Goal: Task Accomplishment & Management: Manage account settings

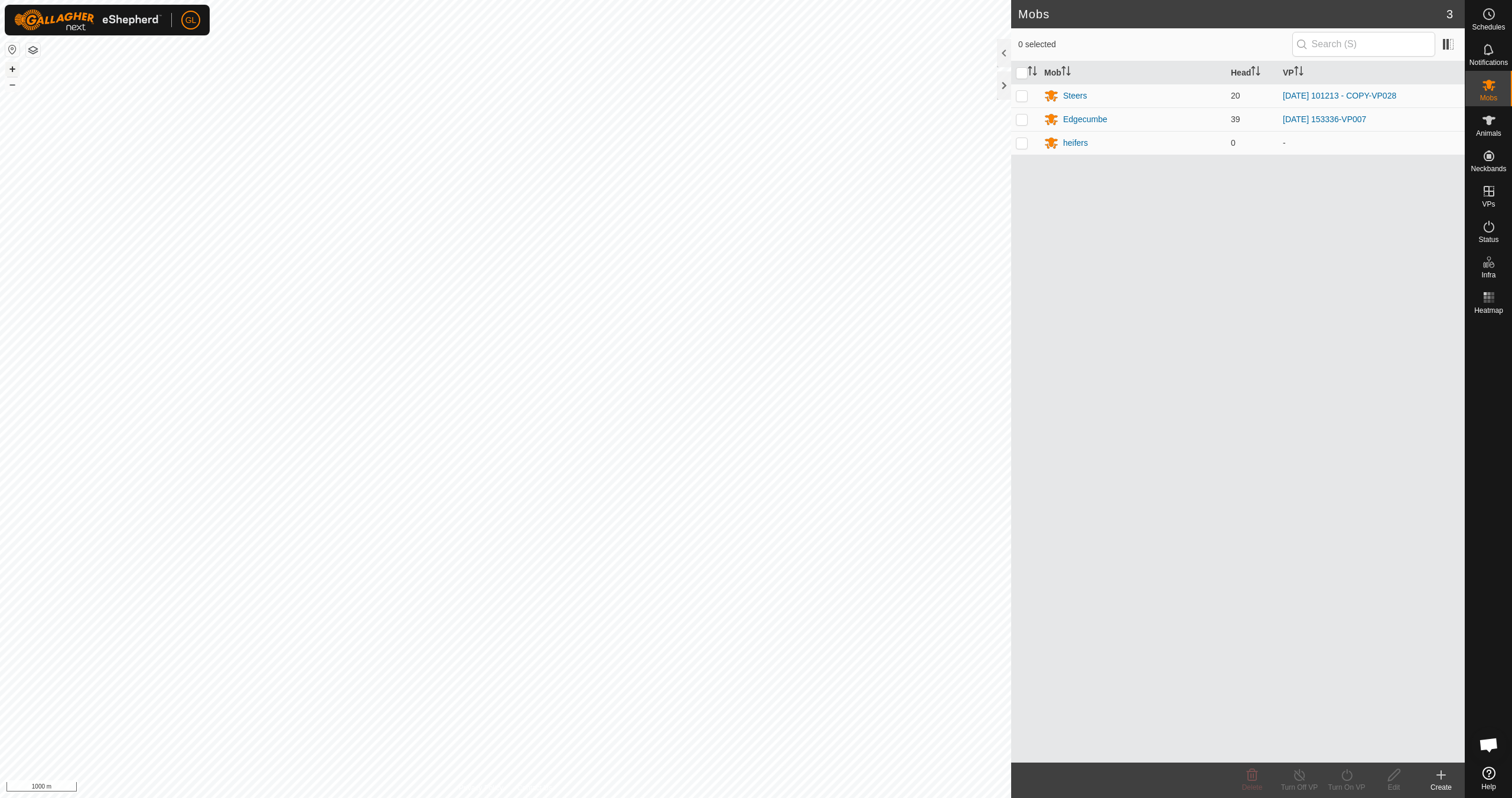
click at [12, 68] on button "+" at bounding box center [12, 69] width 14 height 14
click at [13, 68] on button "+" at bounding box center [12, 69] width 14 height 14
click at [14, 67] on button "+" at bounding box center [12, 69] width 14 height 14
click at [12, 67] on button "+" at bounding box center [12, 69] width 14 height 14
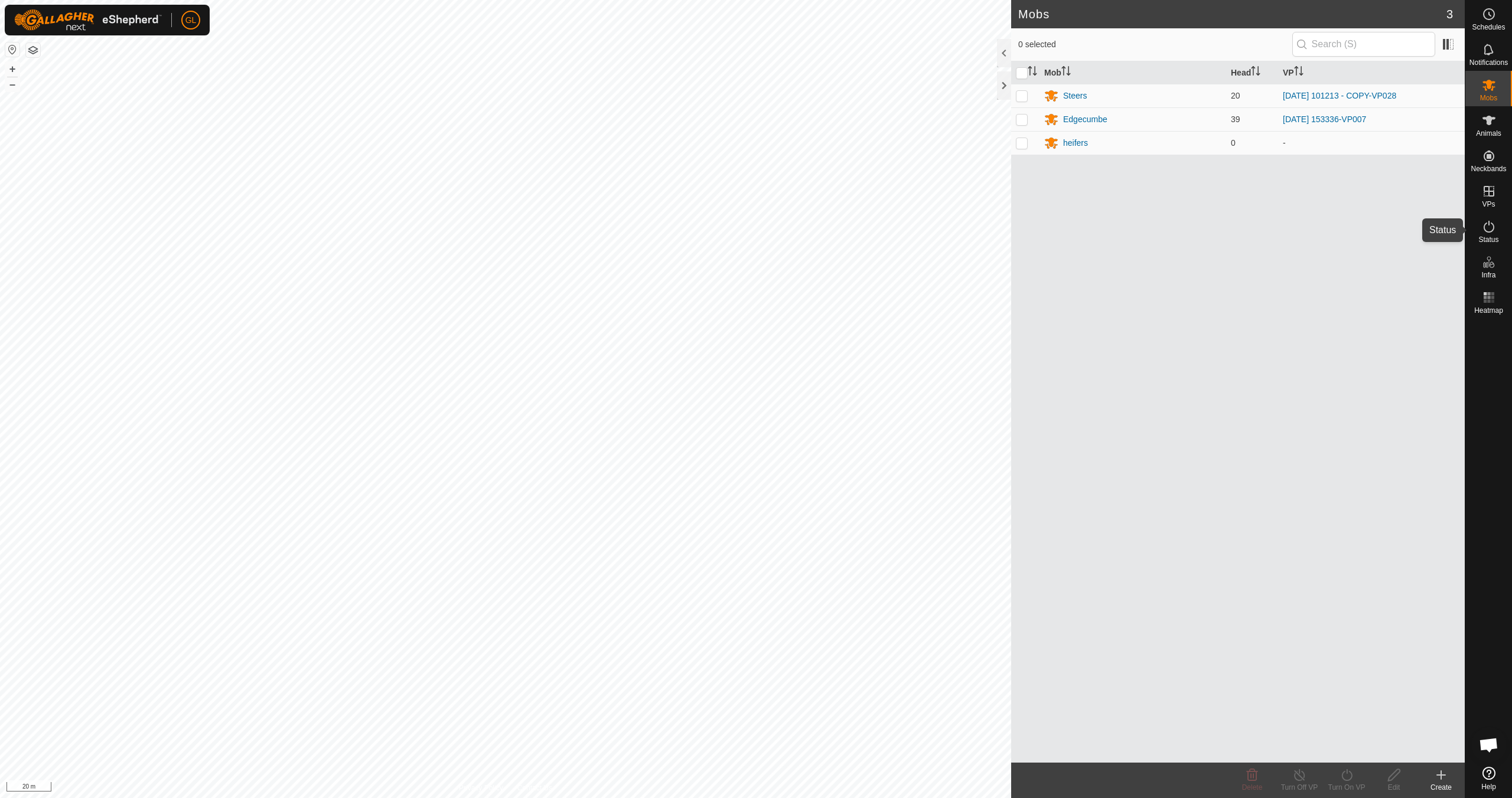
click at [1493, 227] on icon at bounding box center [1489, 226] width 11 height 12
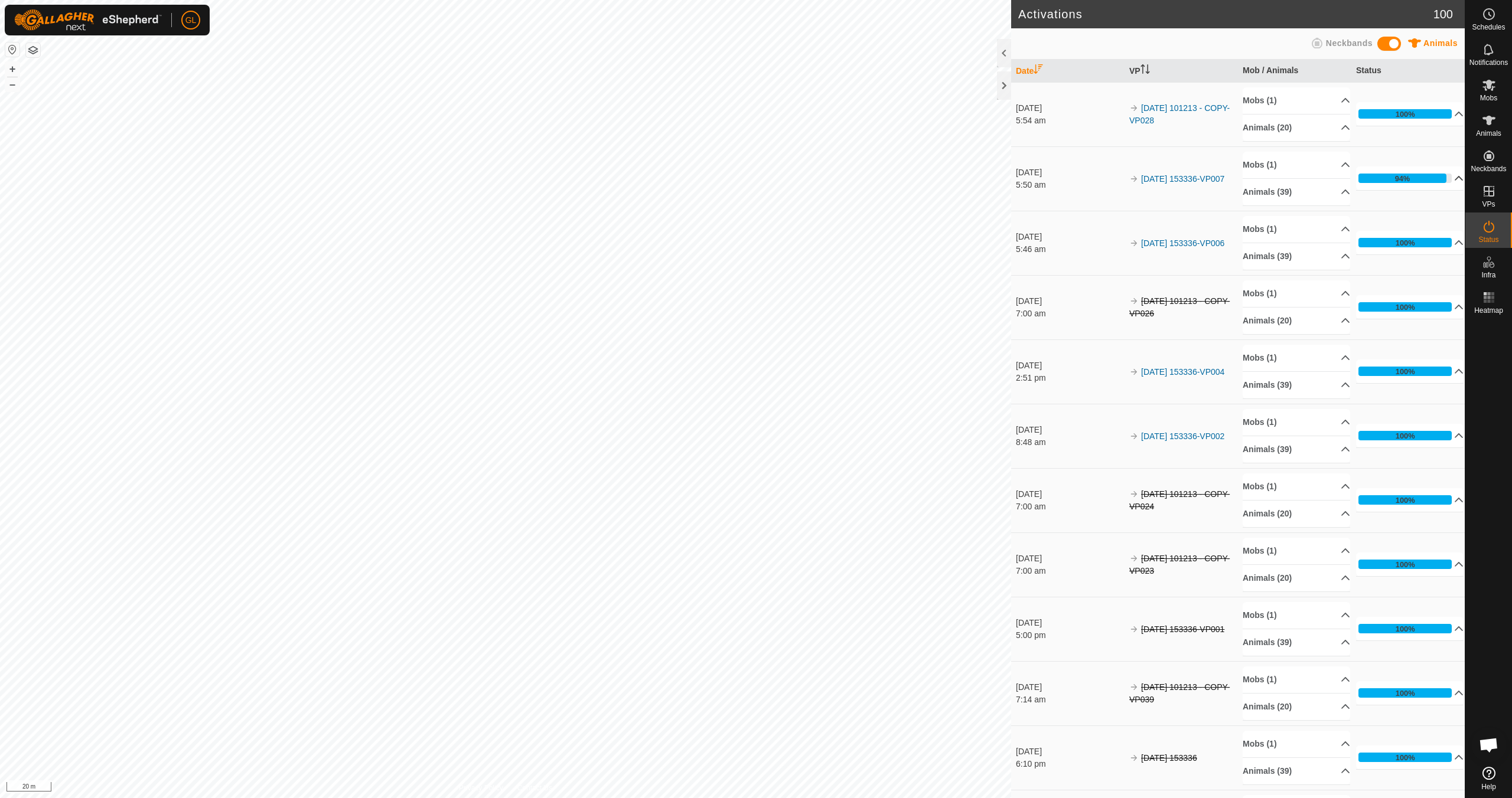
click at [1447, 177] on p-accordion-header "94%" at bounding box center [1409, 178] width 108 height 23
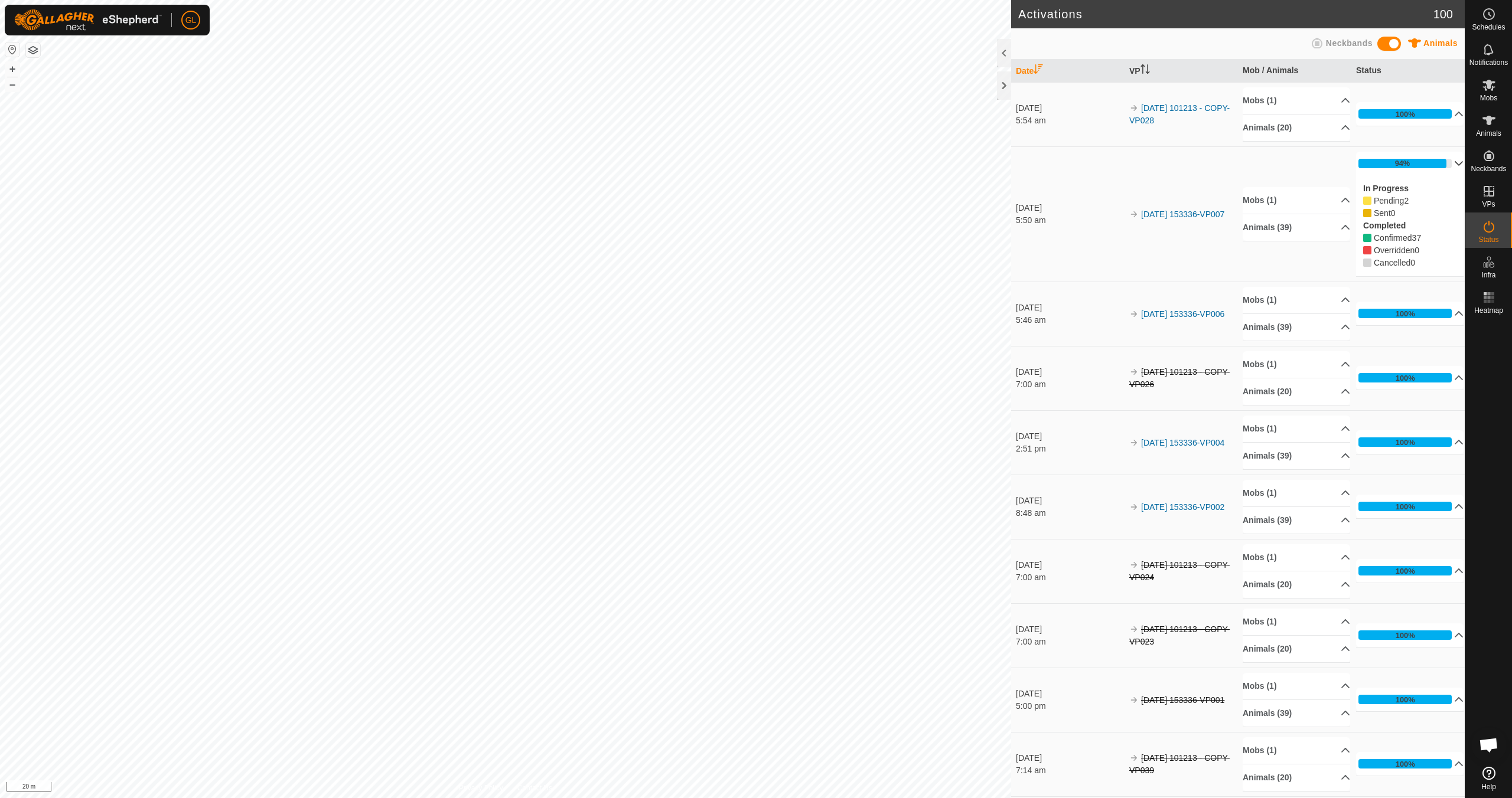
click at [1445, 164] on p-accordion-header "94%" at bounding box center [1409, 164] width 108 height 23
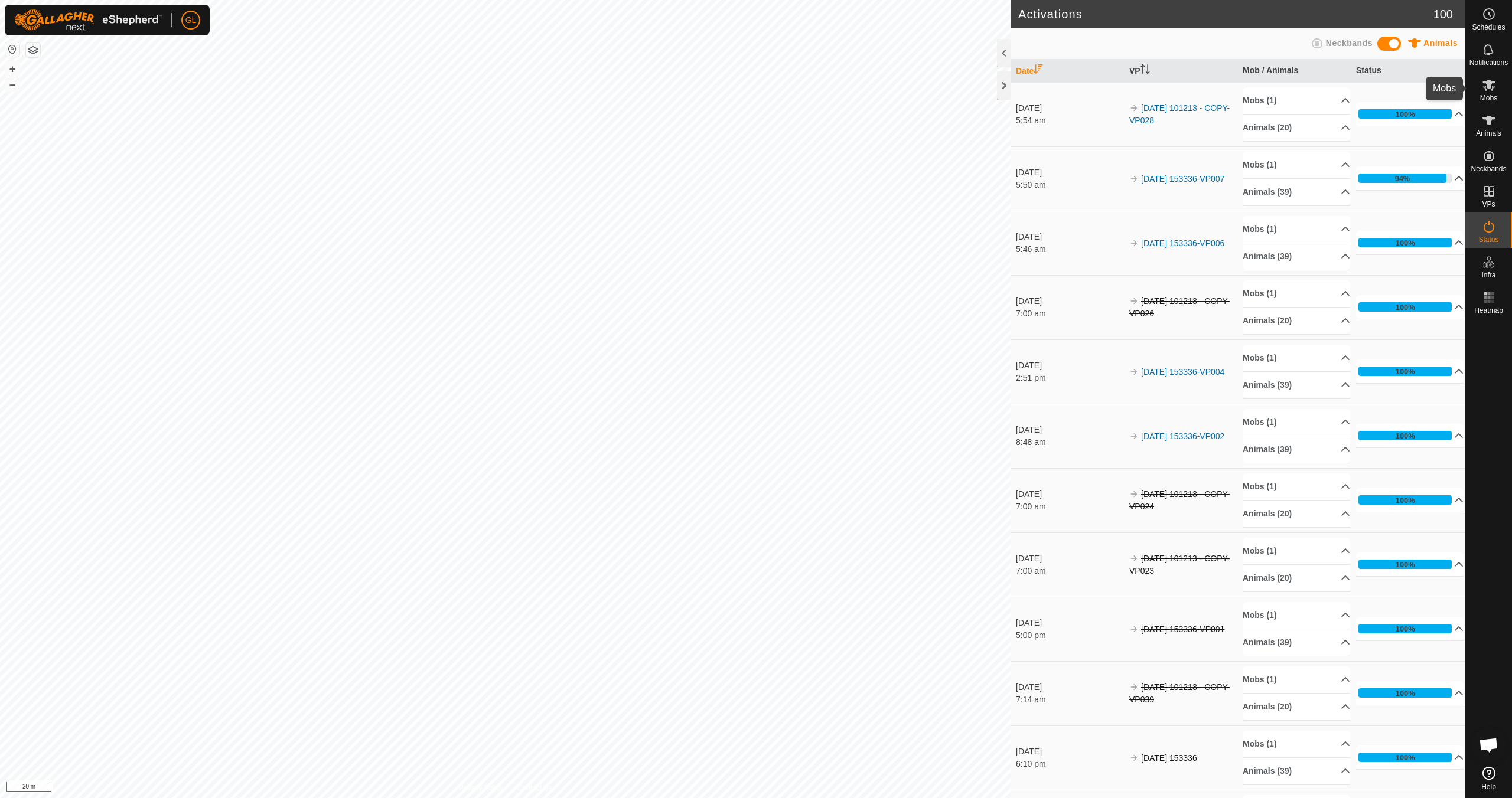
click at [1488, 91] on icon at bounding box center [1489, 85] width 14 height 14
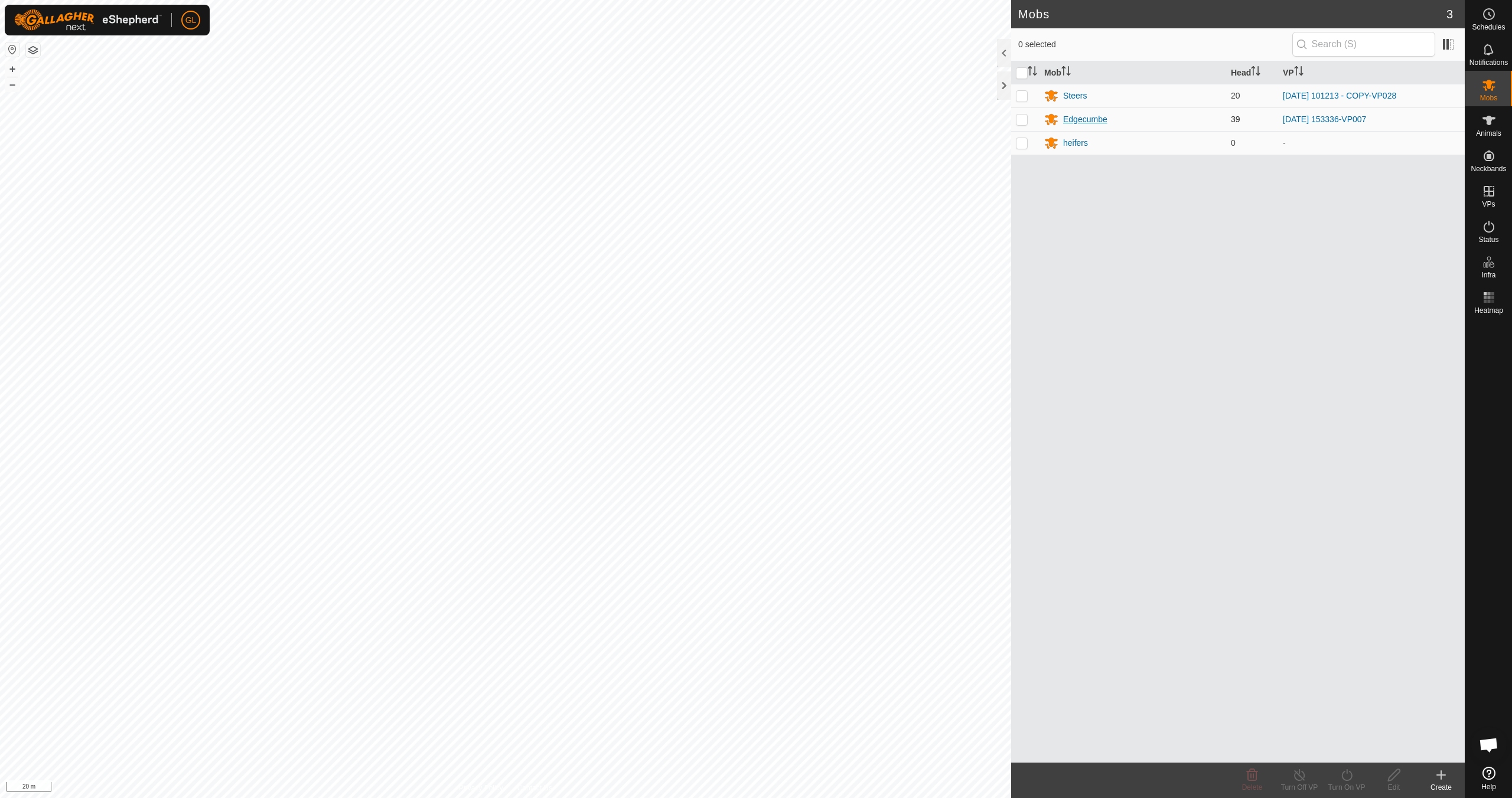
click at [1081, 121] on div "Edgecumbe" at bounding box center [1085, 120] width 45 height 12
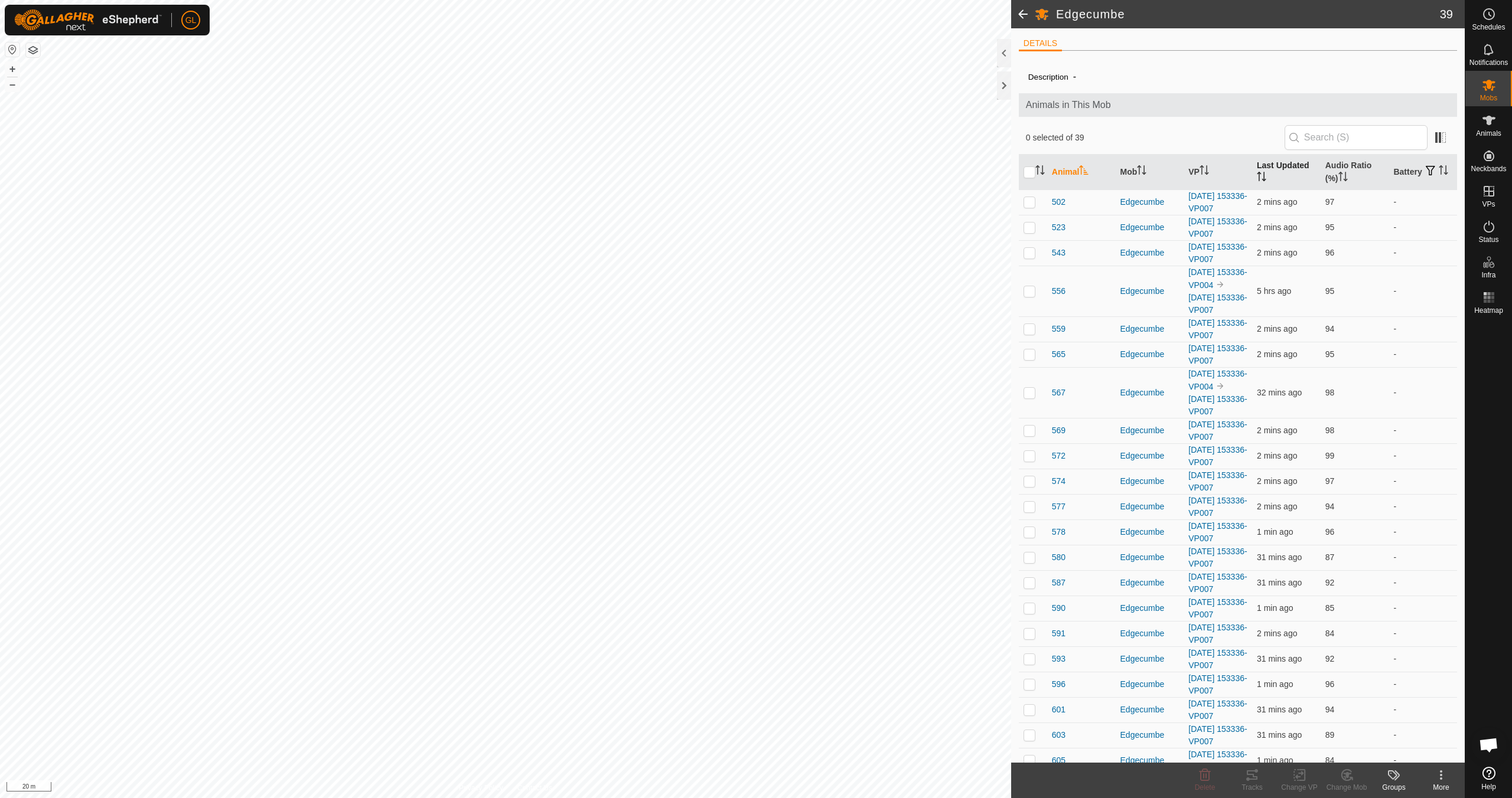
click at [1256, 175] on icon "Activate to sort" at bounding box center [1261, 177] width 10 height 10
click at [1025, 532] on p-checkbox at bounding box center [1029, 532] width 12 height 10
checkbox input "false"
click at [1029, 558] on p-checkbox at bounding box center [1029, 558] width 12 height 10
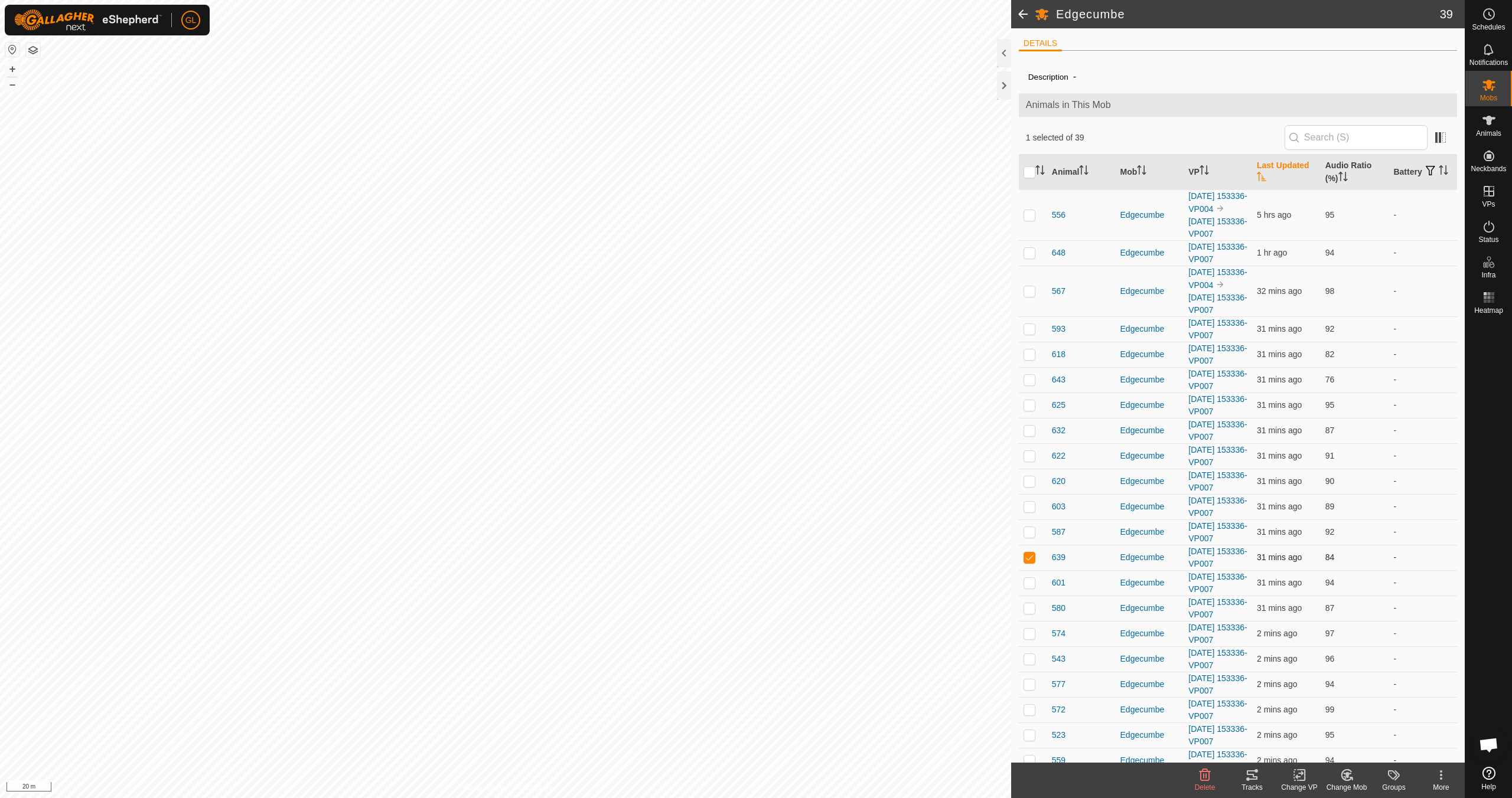
click at [1029, 558] on p-checkbox at bounding box center [1029, 558] width 12 height 10
checkbox input "false"
click at [1030, 584] on p-checkbox at bounding box center [1029, 583] width 12 height 10
click at [1031, 585] on p-checkbox at bounding box center [1029, 583] width 12 height 10
checkbox input "false"
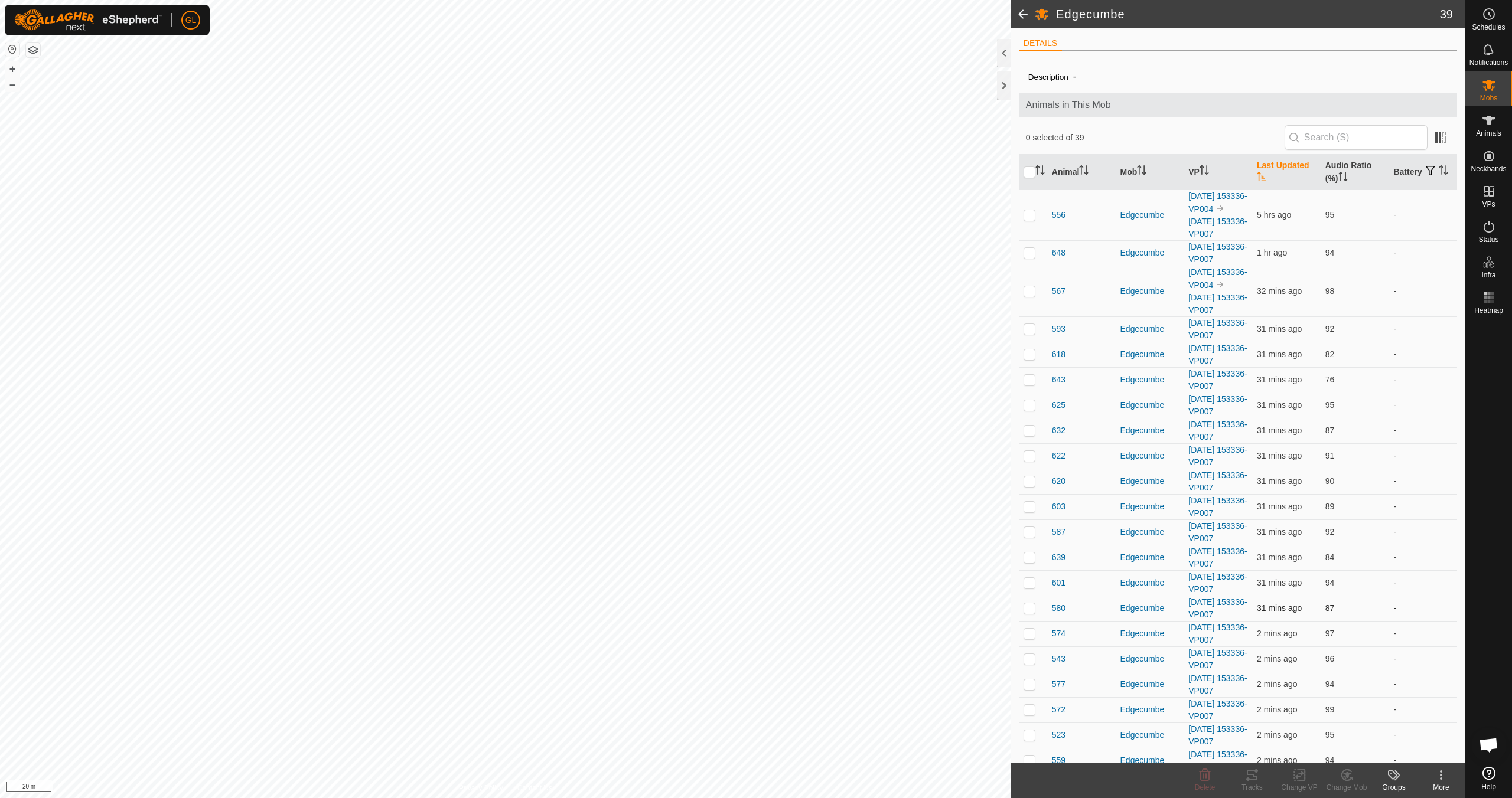
click at [1032, 612] on p-checkbox at bounding box center [1029, 608] width 12 height 10
click at [1033, 611] on p-checkbox at bounding box center [1029, 608] width 12 height 10
checkbox input "false"
click at [1031, 329] on p-checkbox at bounding box center [1029, 329] width 12 height 10
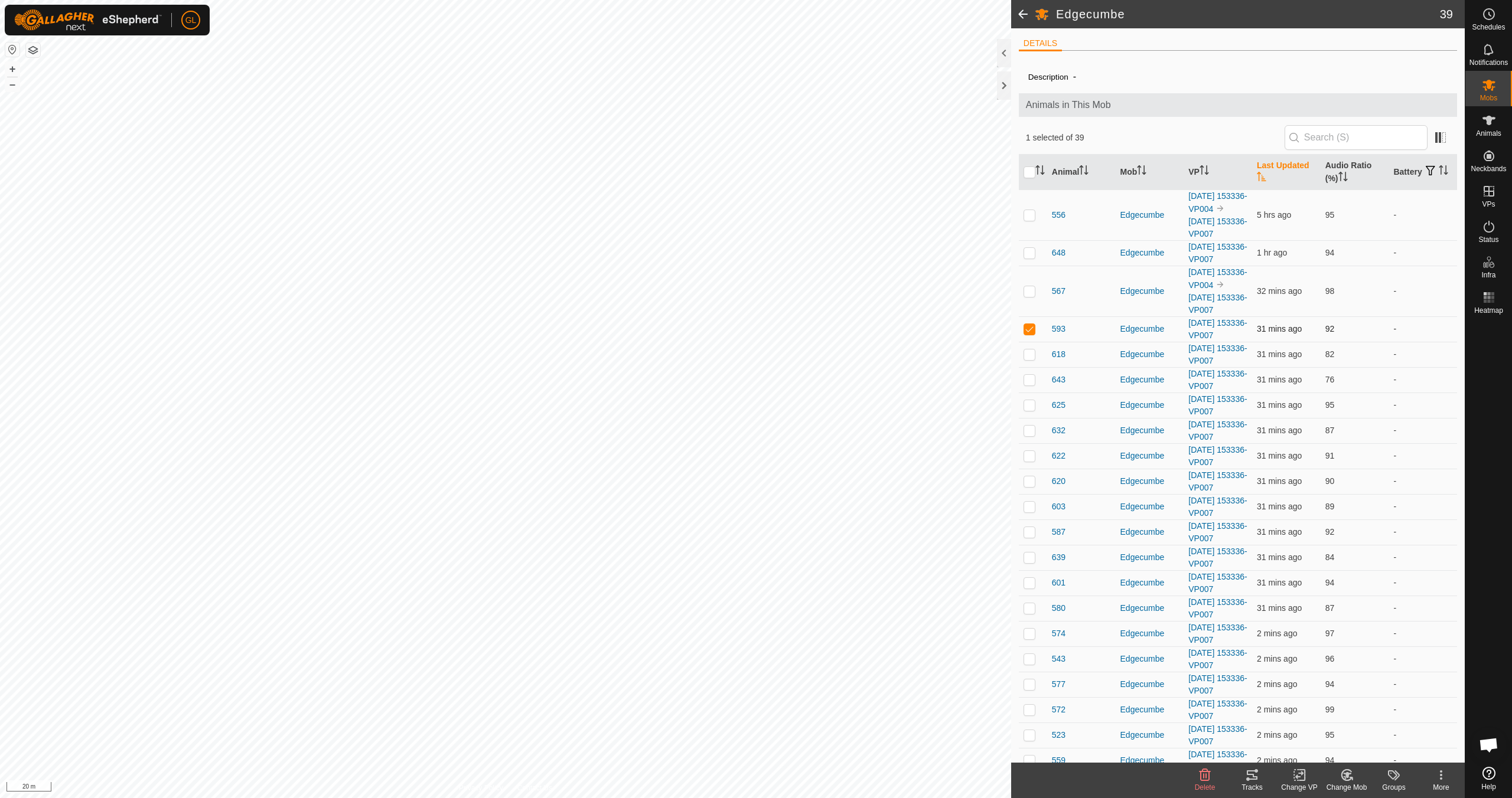
checkbox input "false"
click at [1026, 289] on p-checkbox at bounding box center [1029, 291] width 12 height 10
checkbox input "false"
click at [12, 80] on button "–" at bounding box center [12, 84] width 14 height 14
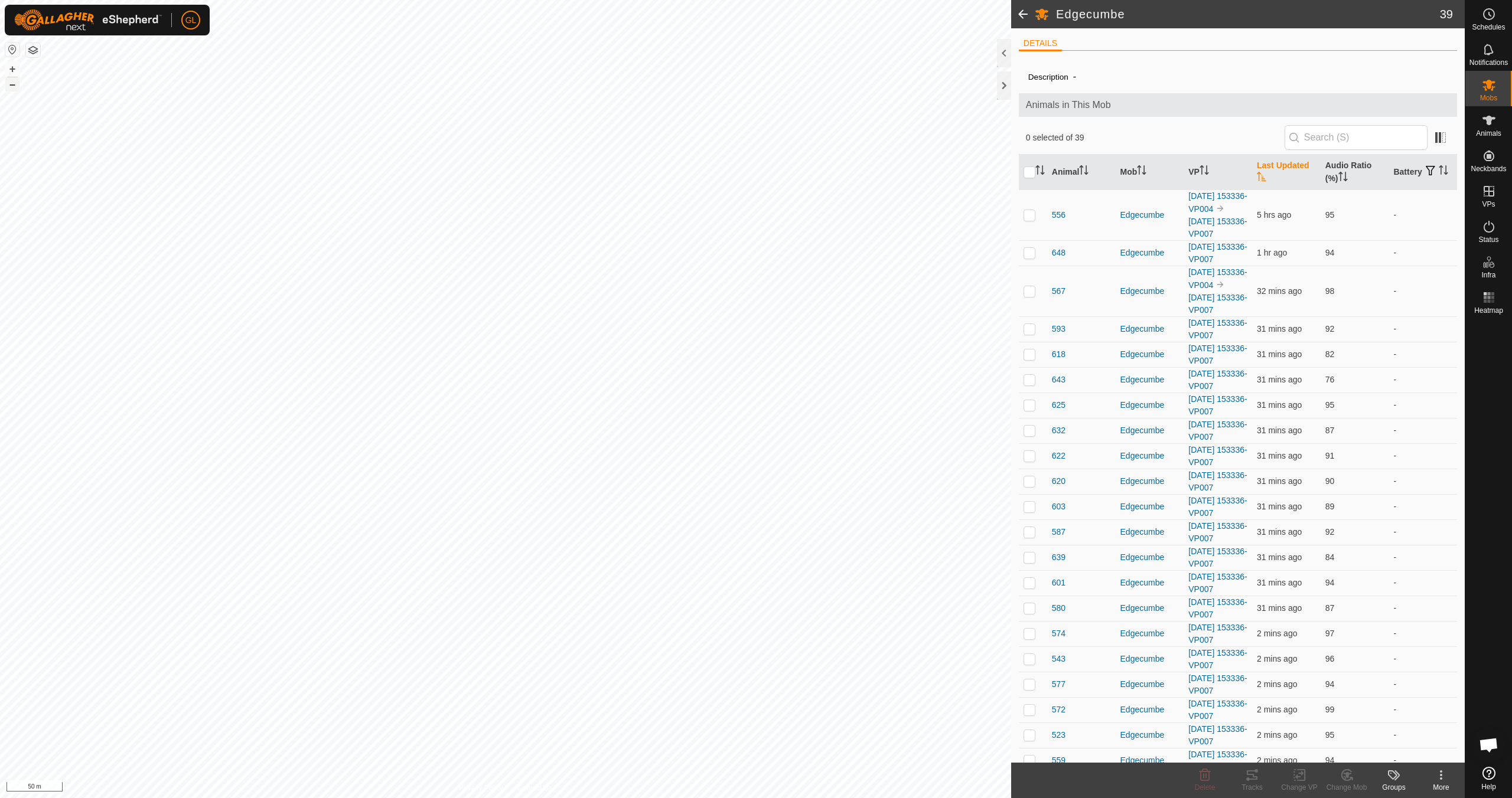
click at [12, 80] on button "–" at bounding box center [12, 84] width 14 height 14
click at [13, 81] on button "–" at bounding box center [12, 84] width 14 height 14
click at [15, 86] on button "–" at bounding box center [12, 84] width 14 height 14
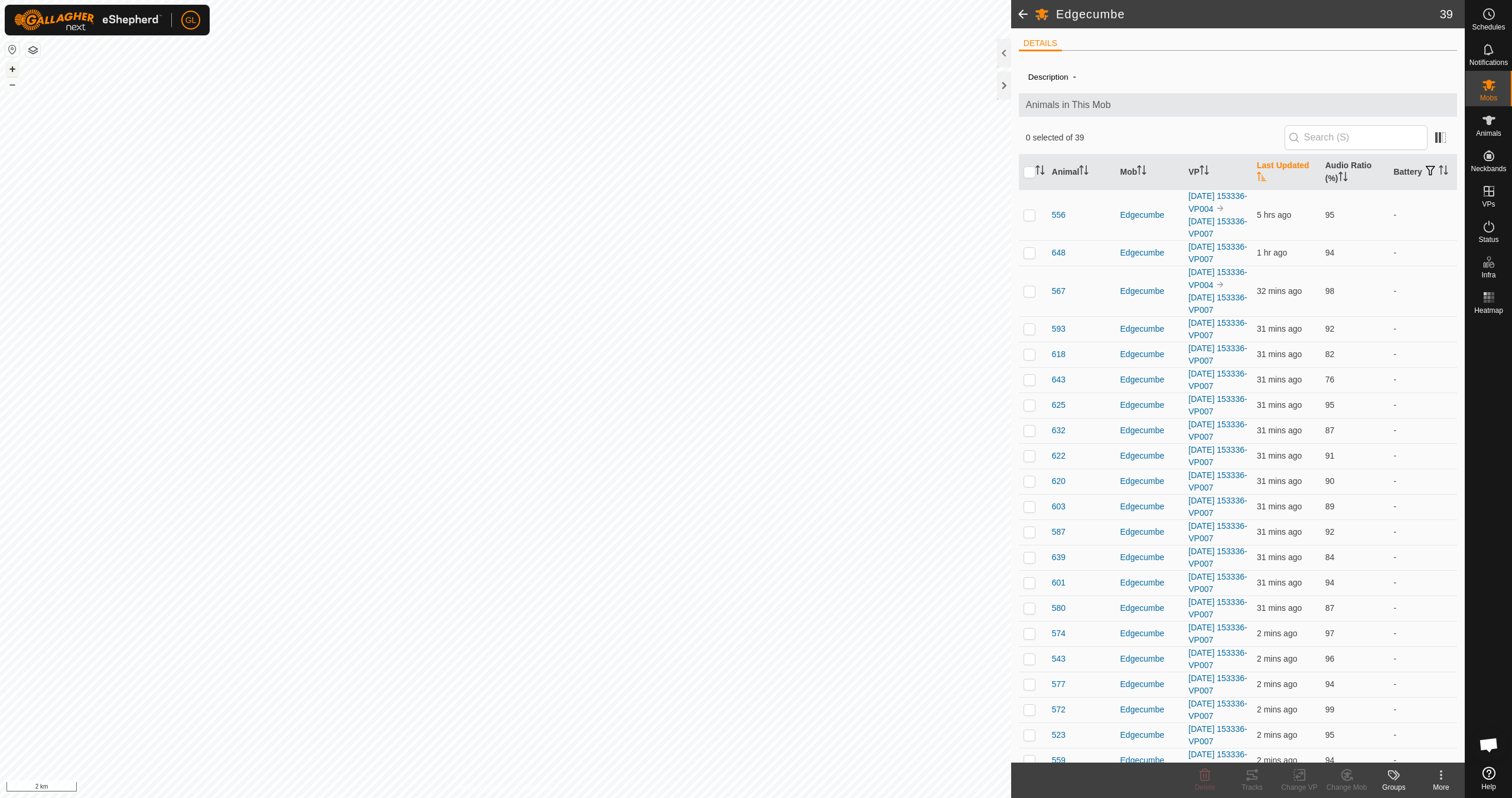
click at [11, 68] on button "+" at bounding box center [12, 69] width 14 height 14
click at [10, 66] on button "+" at bounding box center [12, 69] width 14 height 14
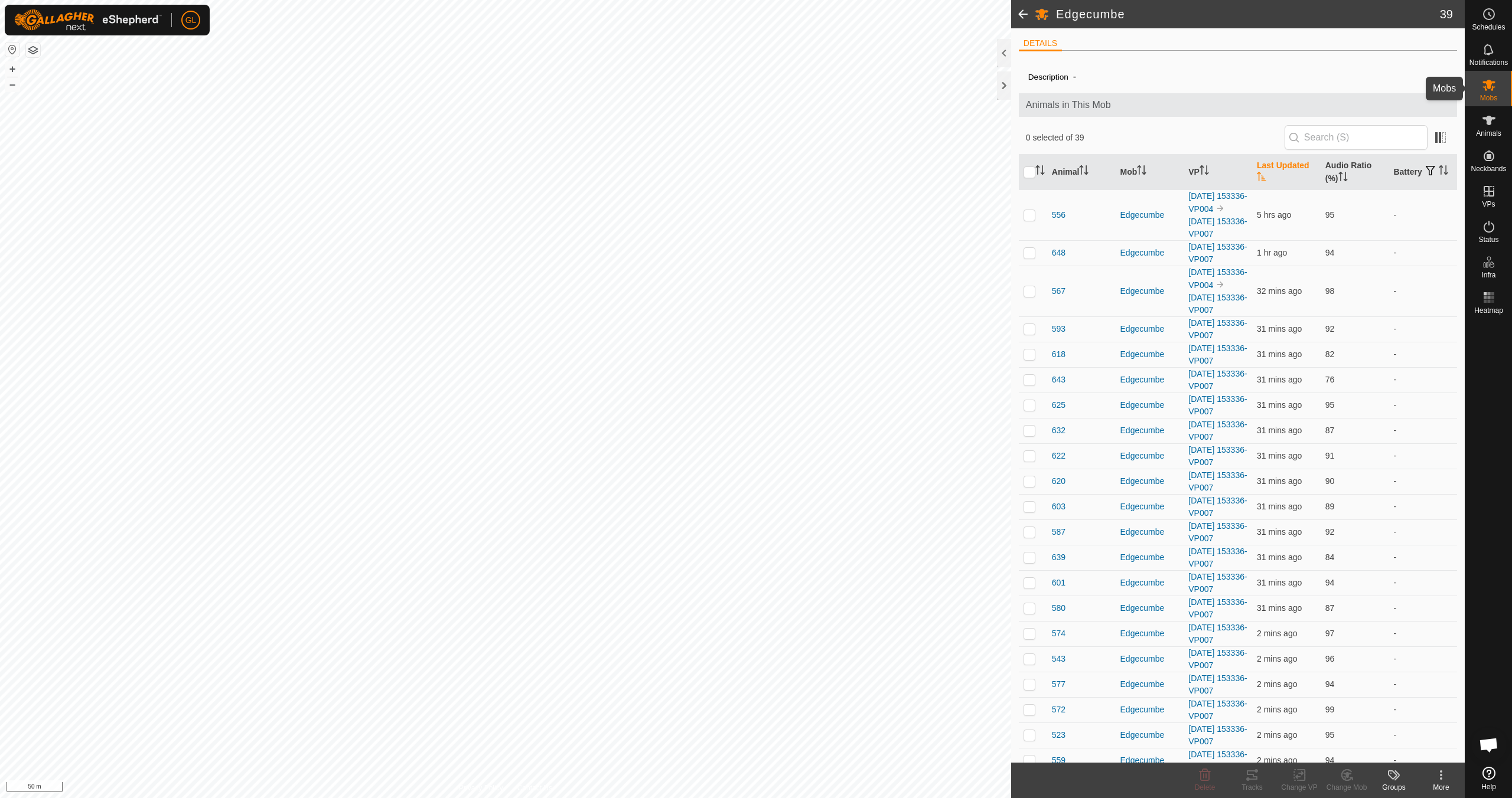
click at [1483, 95] on span "Mobs" at bounding box center [1488, 98] width 17 height 7
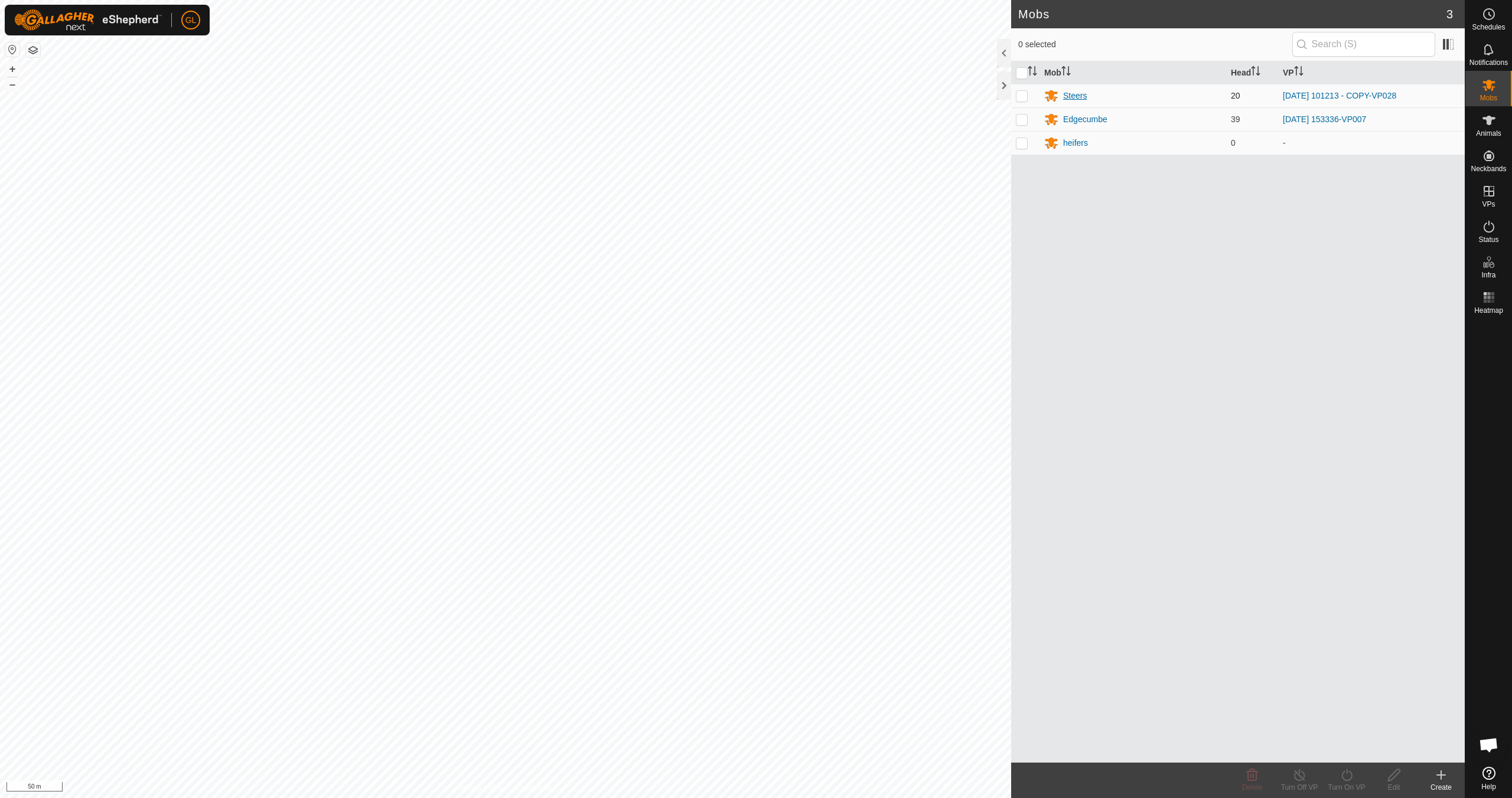
click at [1075, 93] on div "Steers" at bounding box center [1075, 96] width 23 height 12
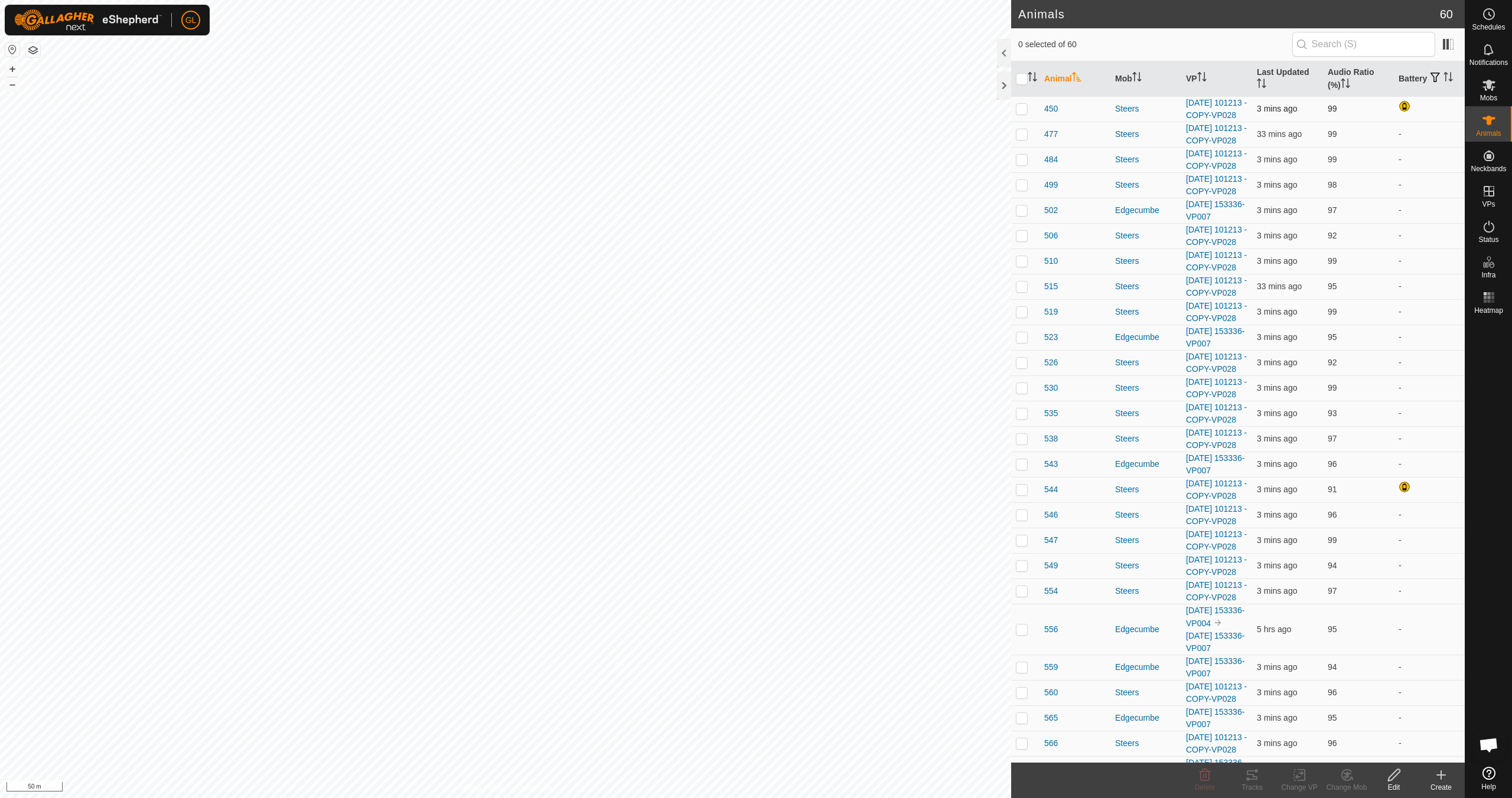
click at [1021, 114] on p-checkbox at bounding box center [1021, 109] width 12 height 10
checkbox input "true"
click at [1250, 775] on icon at bounding box center [1252, 775] width 11 height 10
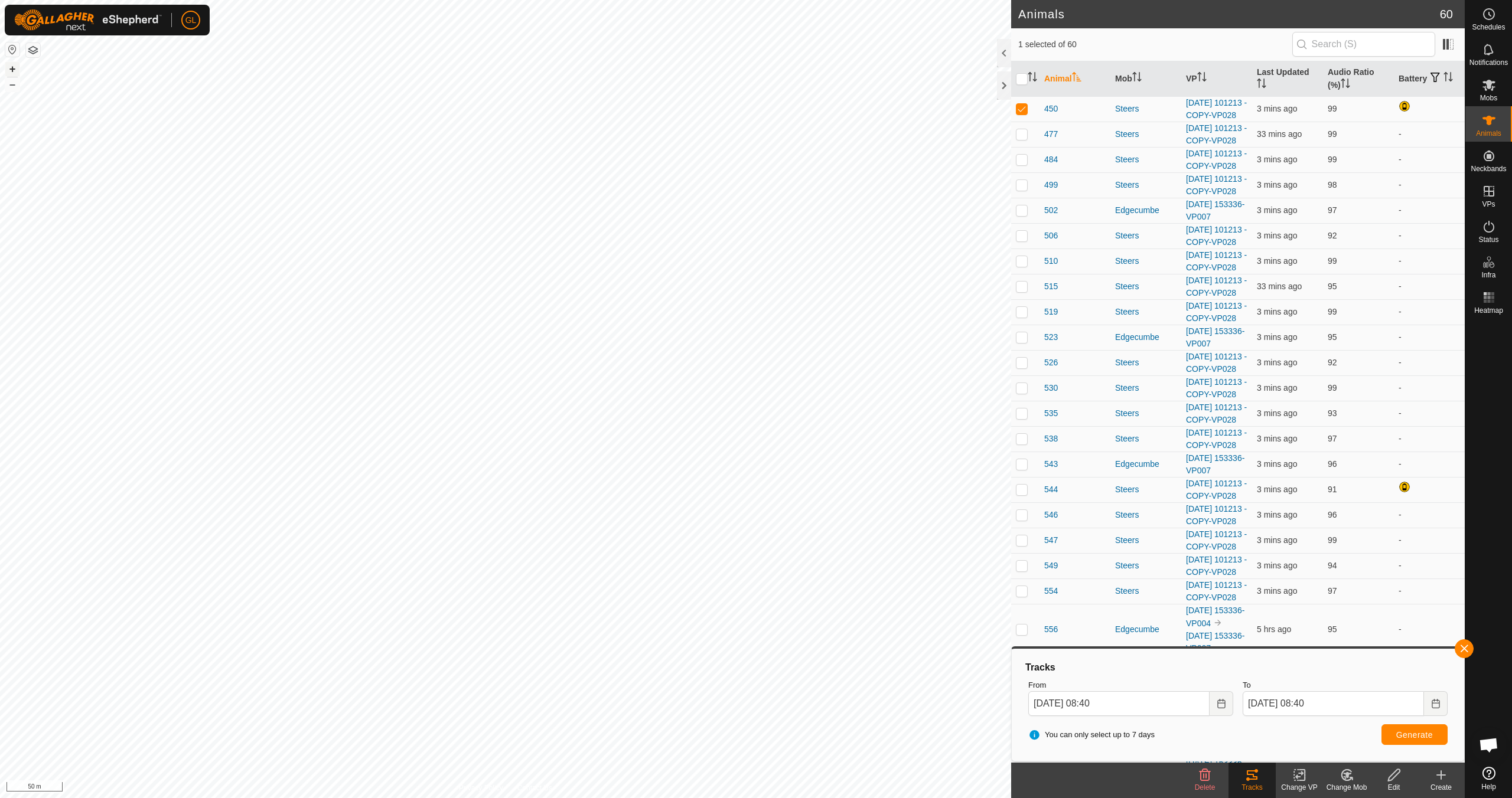
click at [15, 66] on button "+" at bounding box center [12, 69] width 14 height 14
click at [8, 62] on button "+" at bounding box center [12, 69] width 14 height 14
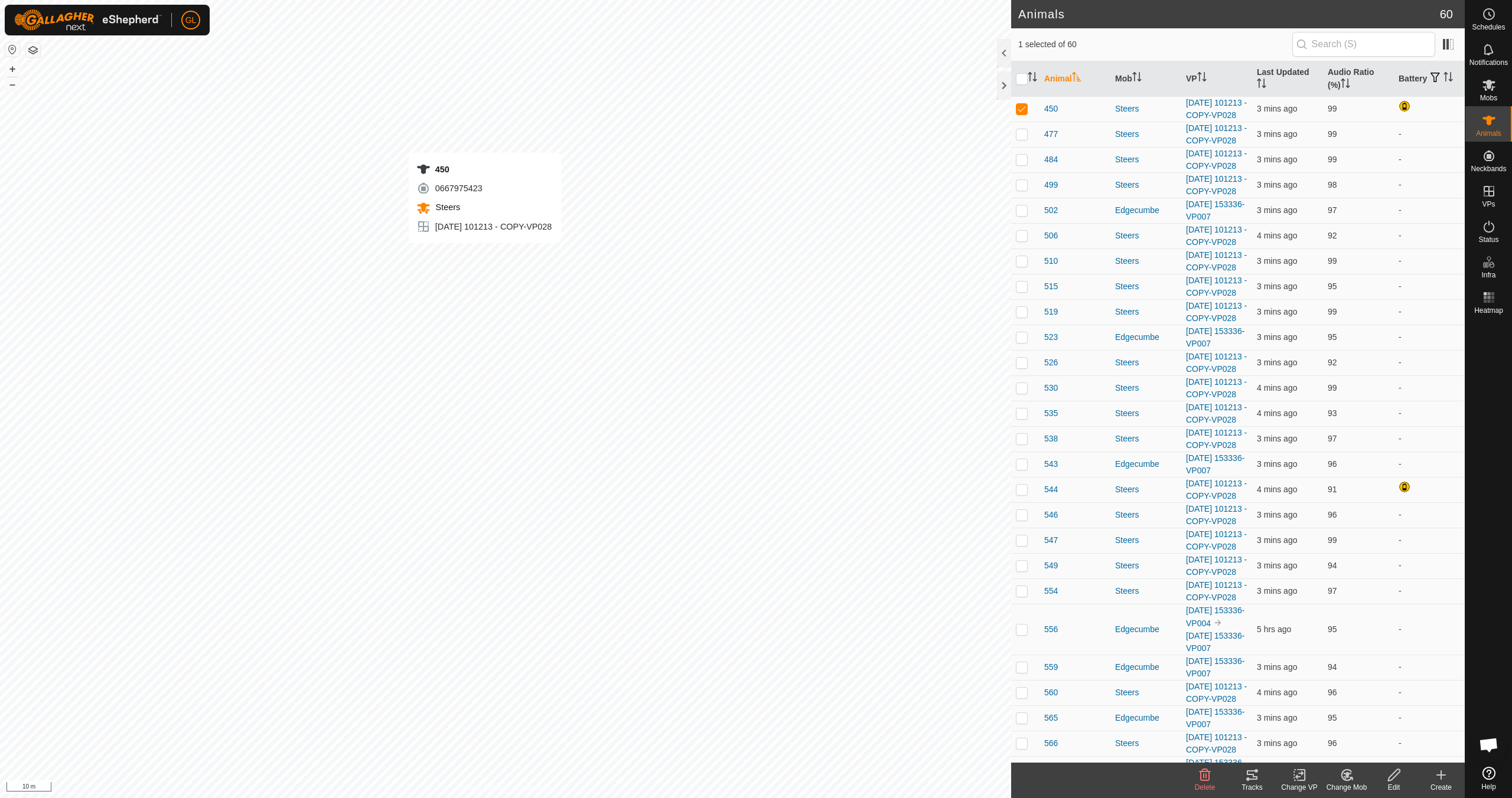
checkbox input "false"
